Goal: Navigation & Orientation: Find specific page/section

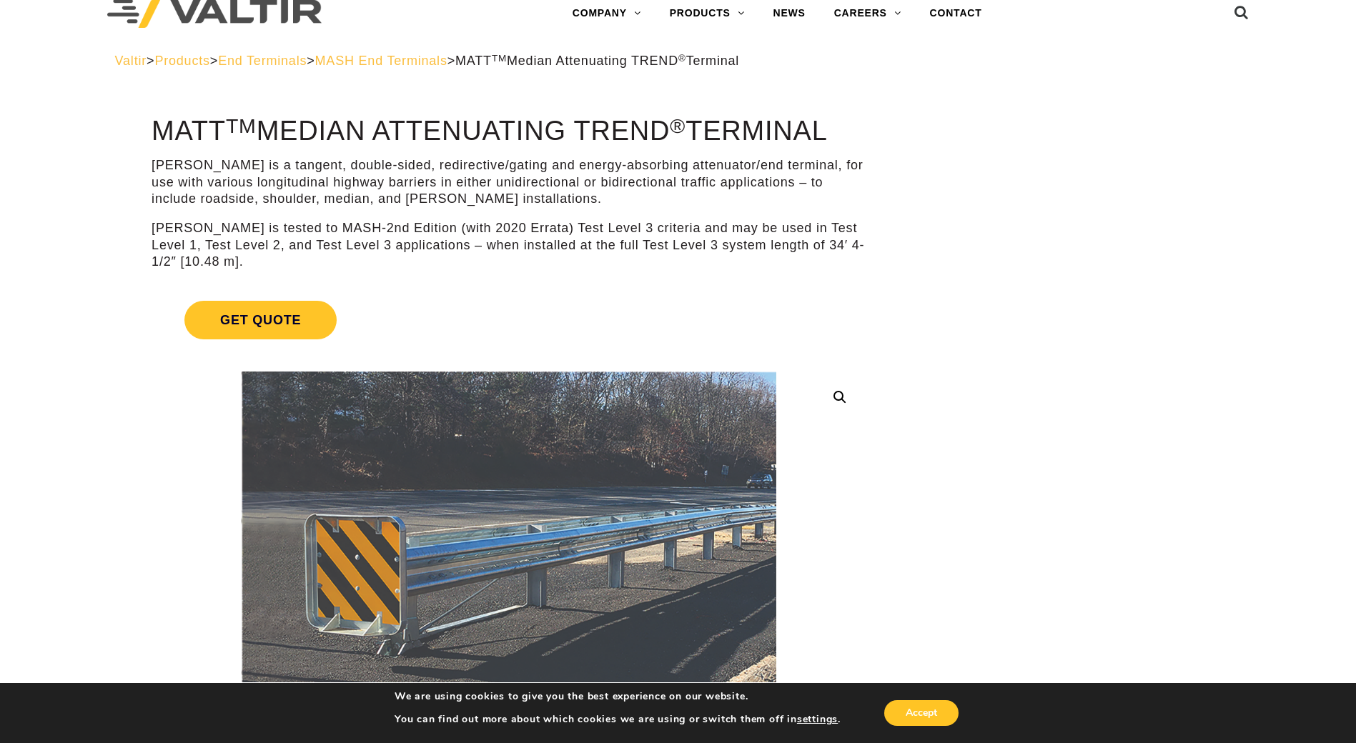
scroll to position [29, 0]
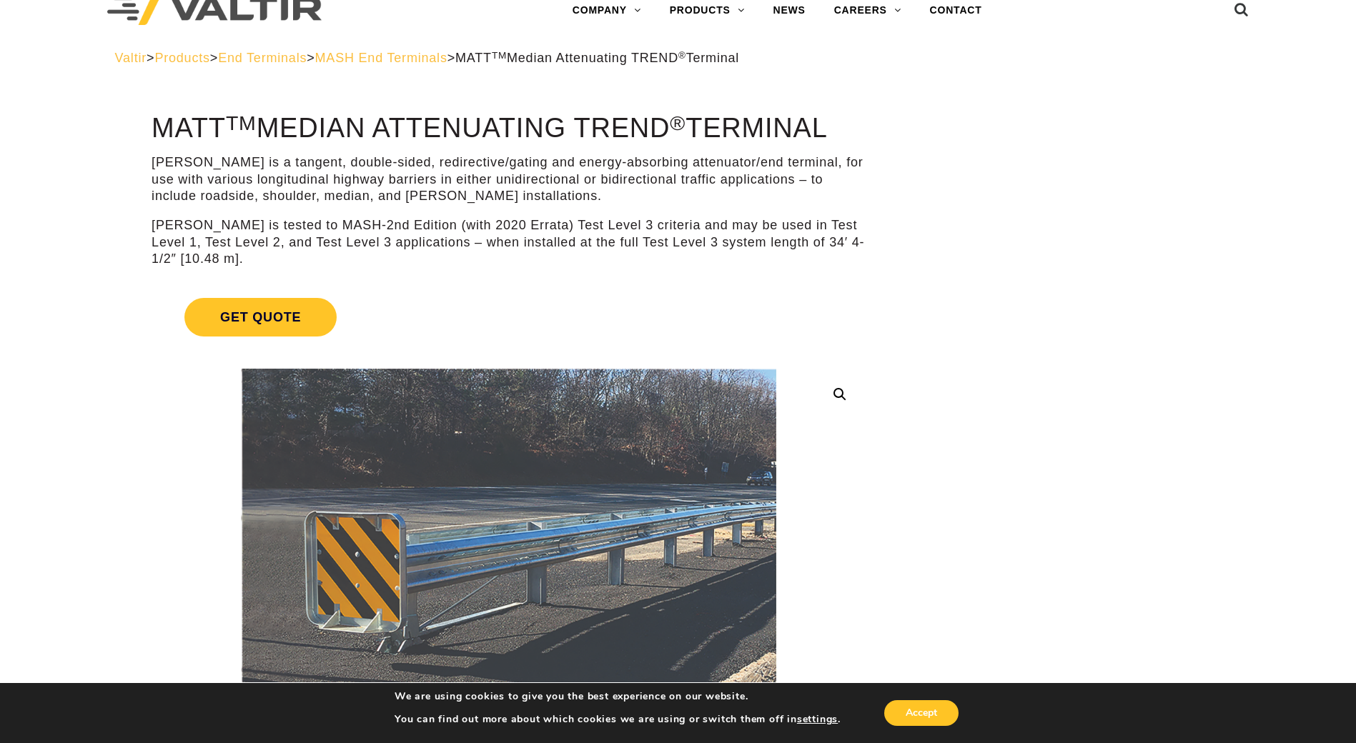
click at [1354, 84] on div "Valtir > Products > End Terminals > MASH End Terminals > MATT TM Median Attenua…" at bounding box center [677, 69] width 1377 height 38
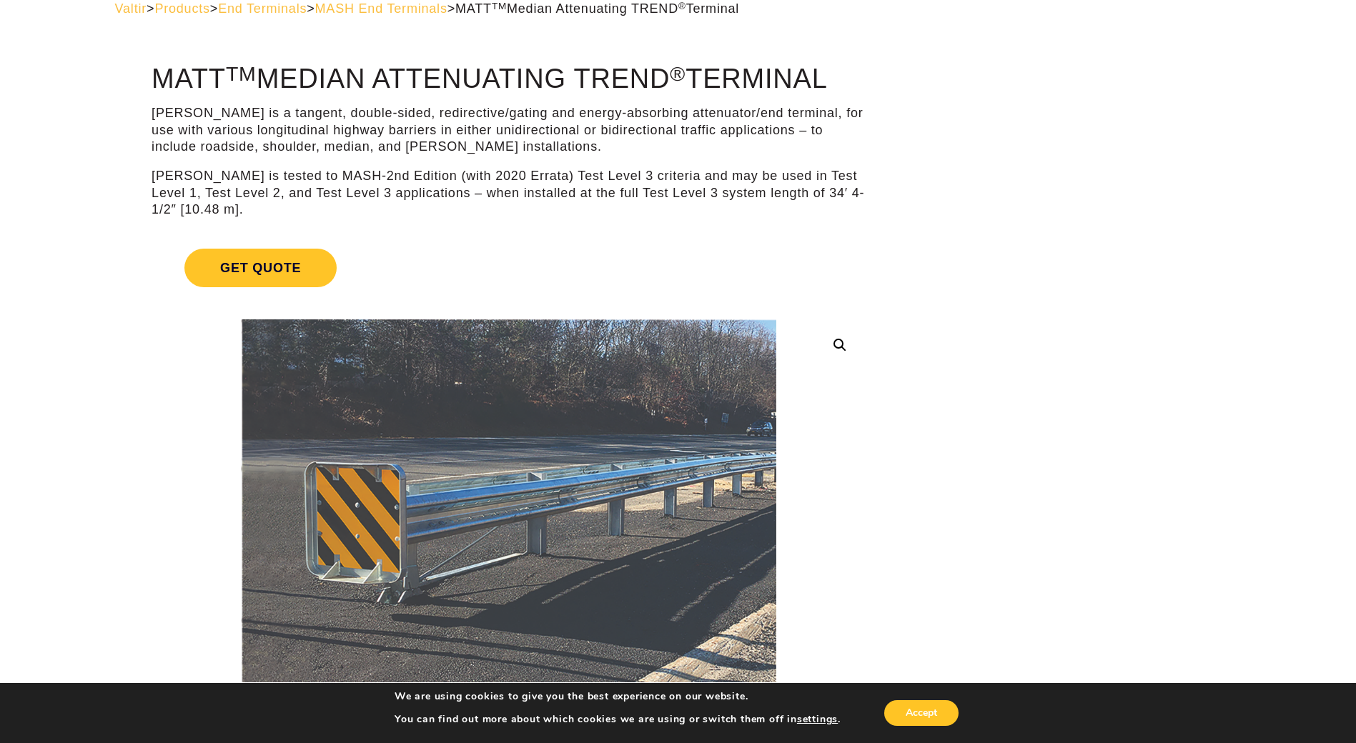
scroll to position [0, 0]
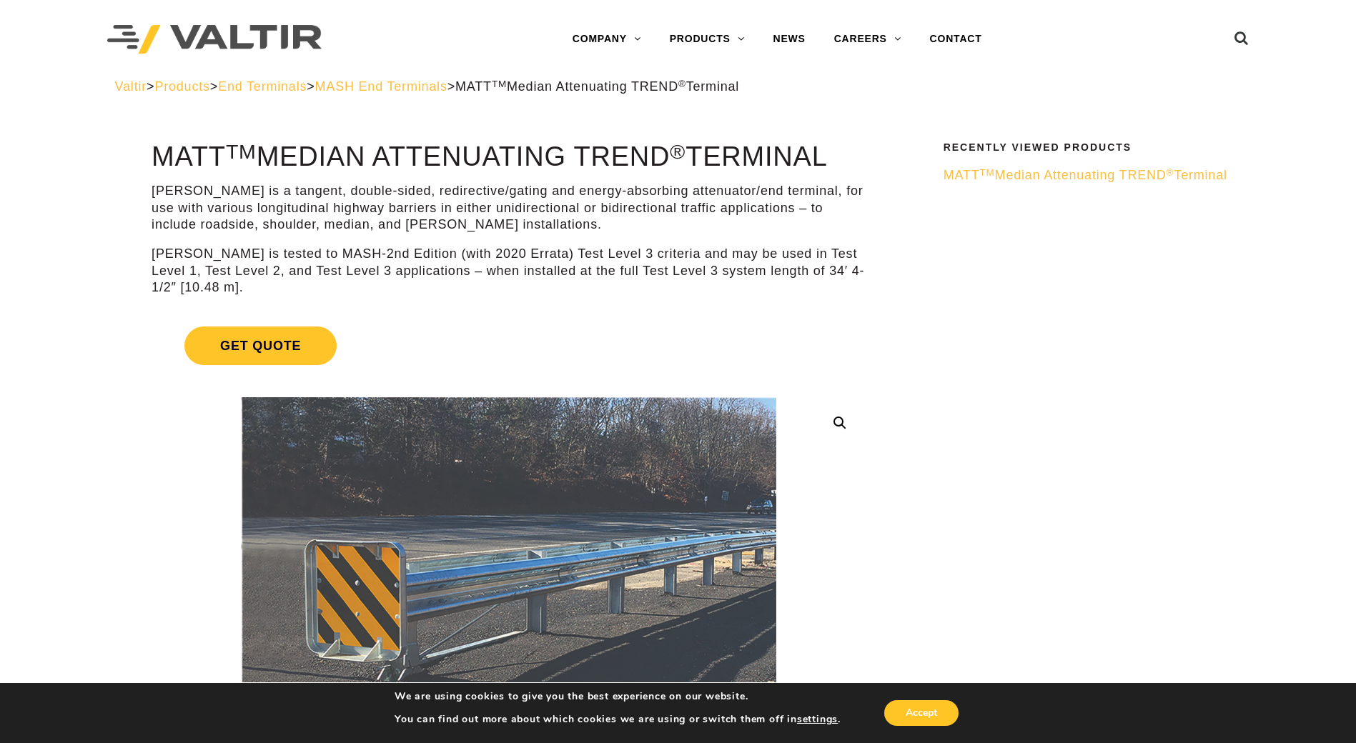
click at [1156, 172] on span "MATT TM Median Attenuating TREND ® Terminal" at bounding box center [1085, 175] width 284 height 14
drag, startPoint x: 1354, startPoint y: 30, endPoint x: 1356, endPoint y: 70, distance: 40.1
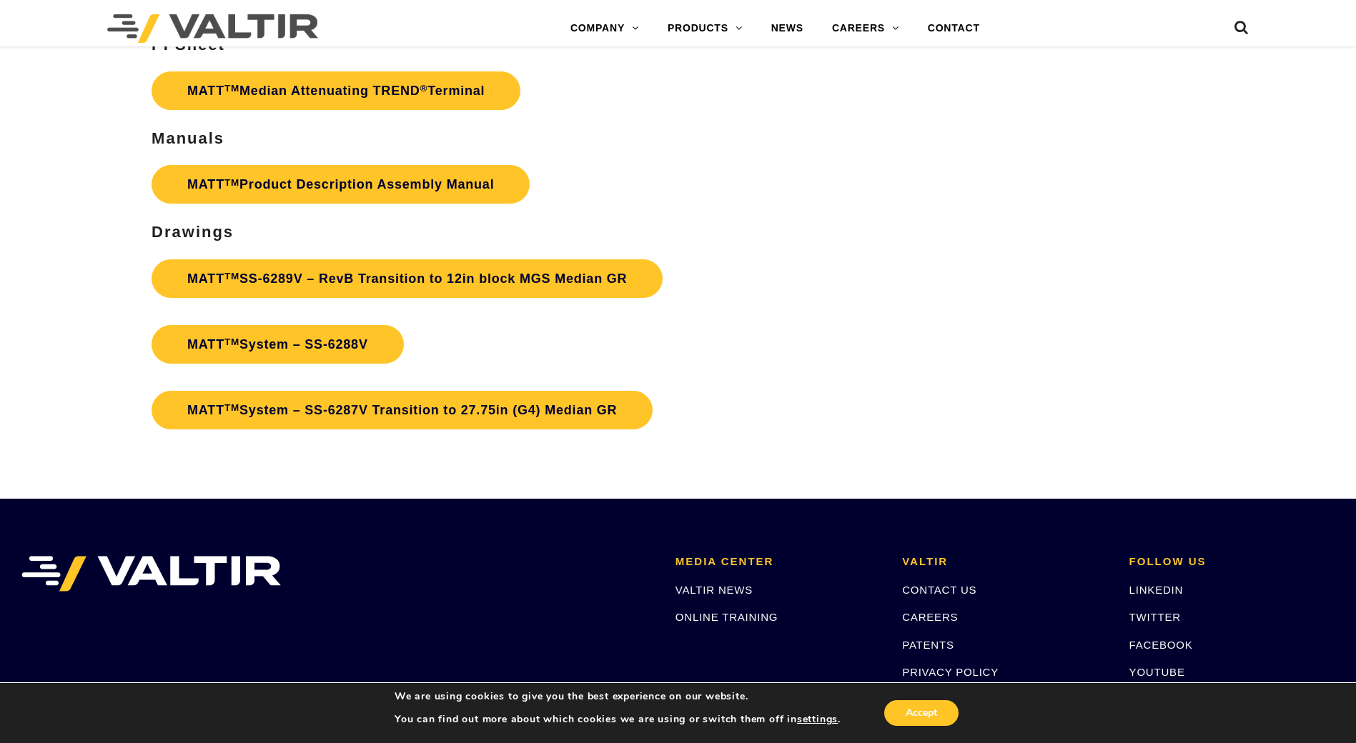
scroll to position [5358, 0]
